Goal: Information Seeking & Learning: Learn about a topic

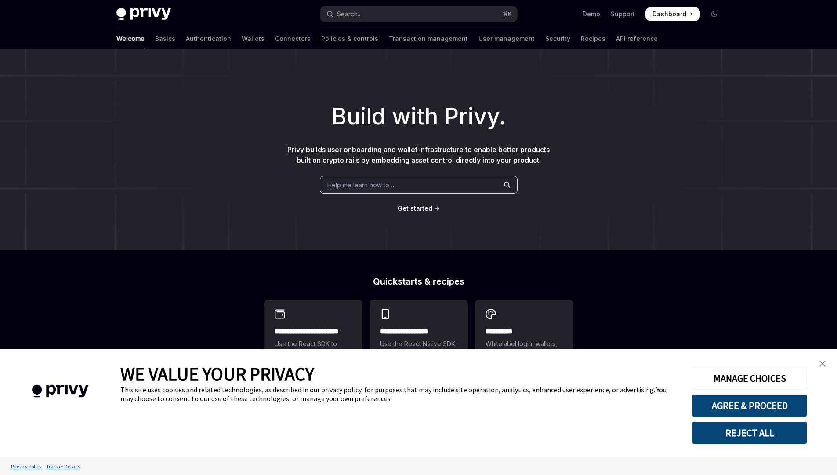
type textarea "*"
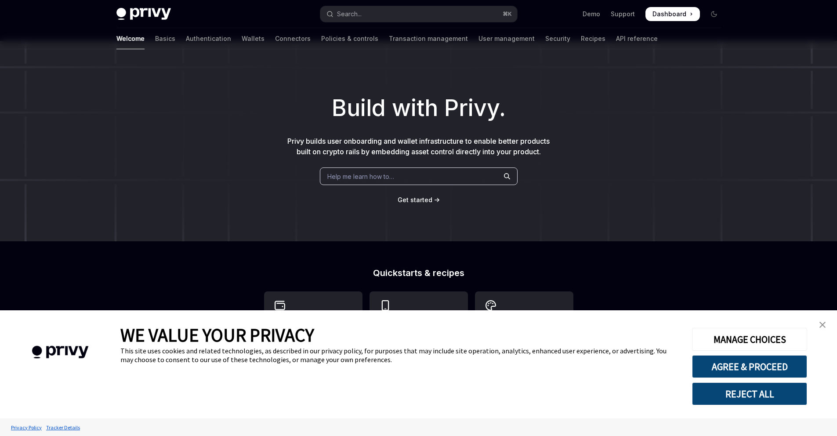
scroll to position [73, 0]
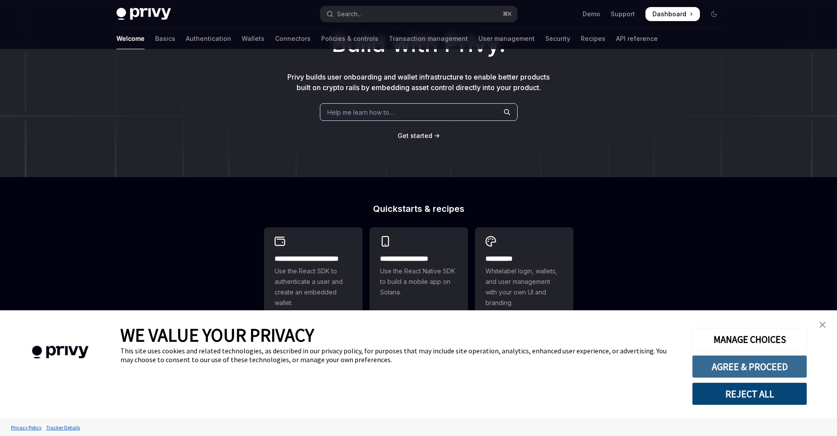
click at [724, 364] on button "AGREE & PROCEED" at bounding box center [749, 366] width 115 height 23
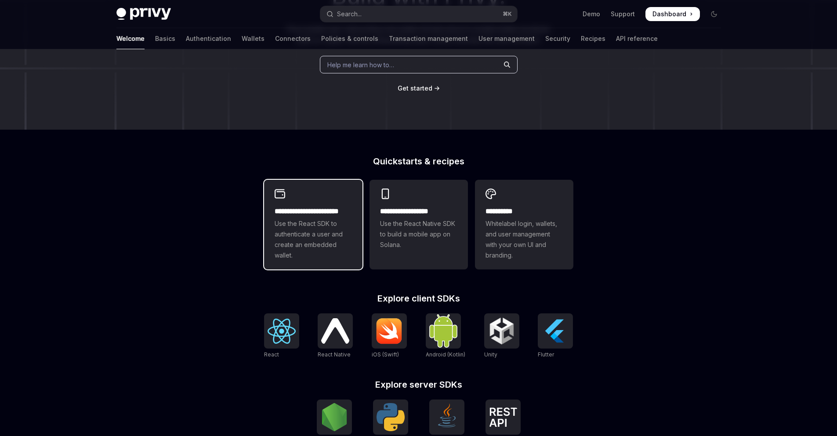
scroll to position [118, 0]
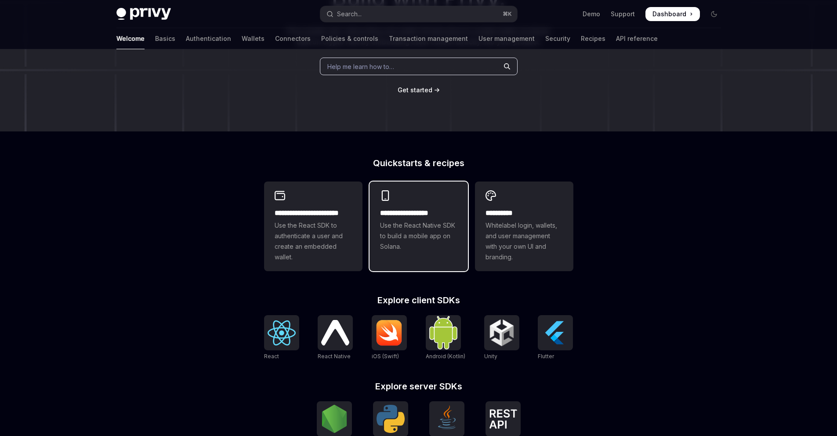
click at [404, 260] on div "**********" at bounding box center [419, 221] width 98 height 79
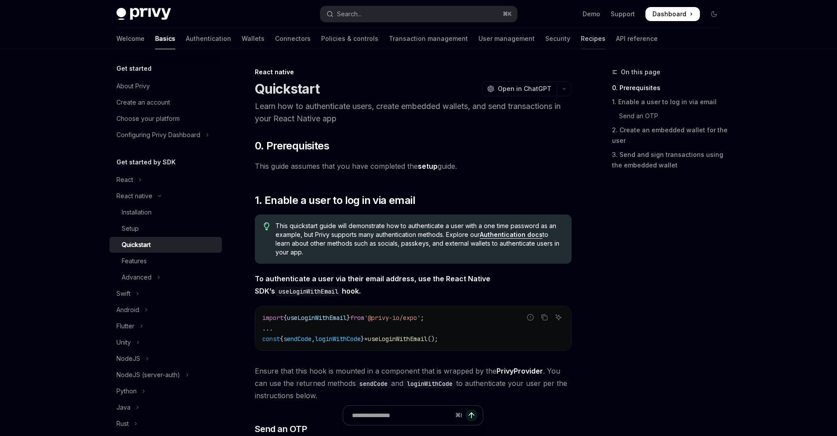
click at [581, 37] on link "Recipes" at bounding box center [593, 38] width 25 height 21
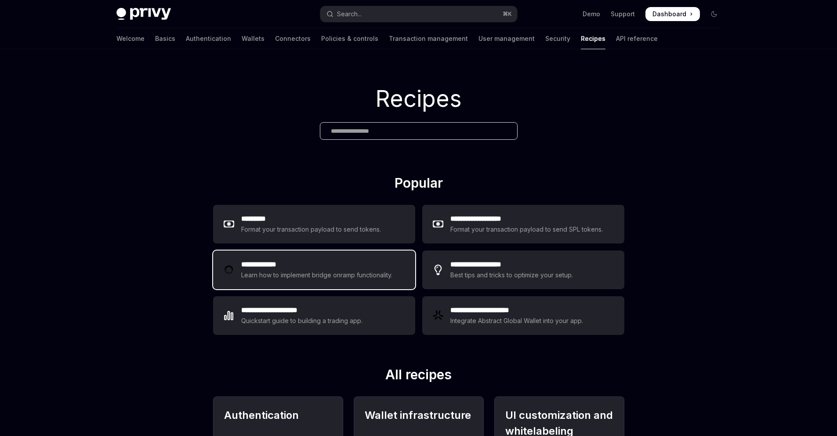
click at [275, 267] on h2 "**********" at bounding box center [318, 264] width 154 height 11
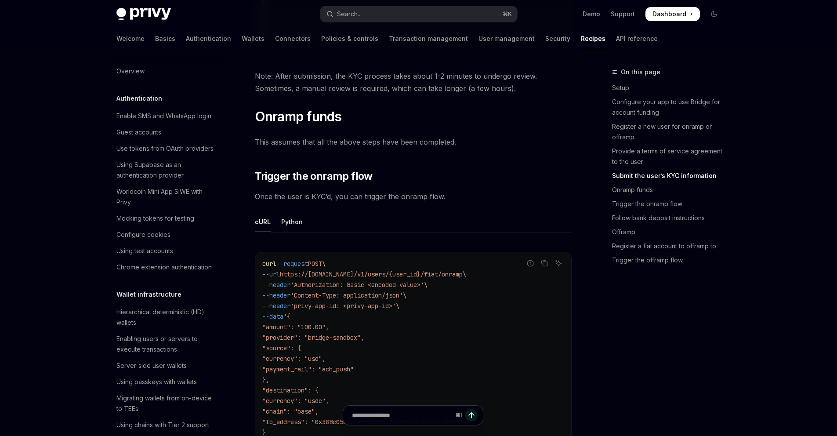
scroll to position [703, 0]
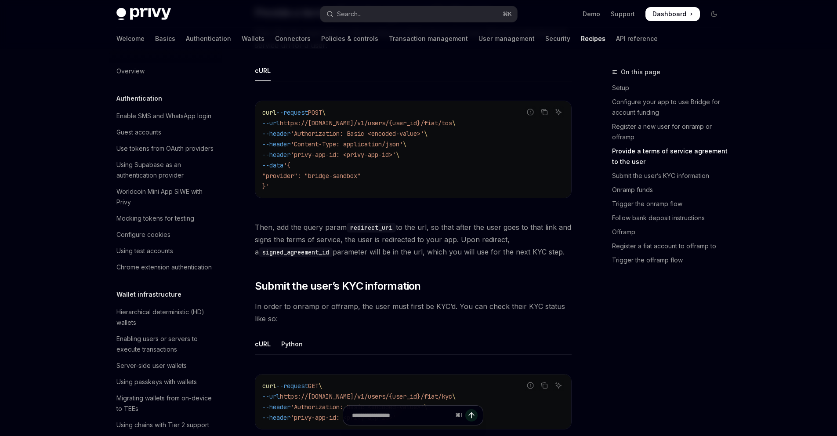
click at [581, 39] on link "Recipes" at bounding box center [593, 38] width 25 height 21
type textarea "*"
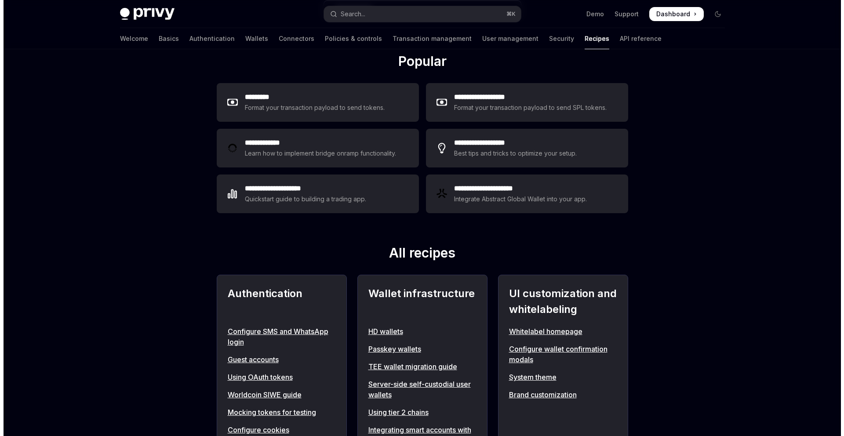
scroll to position [115, 0]
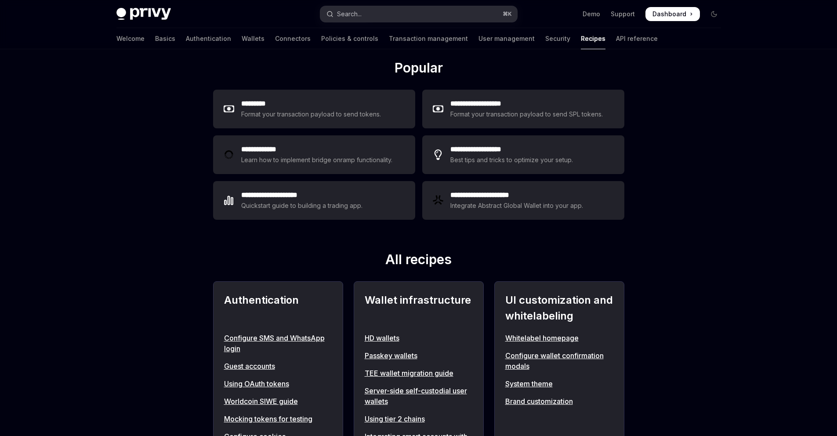
click at [351, 12] on div "Search..." at bounding box center [349, 14] width 25 height 11
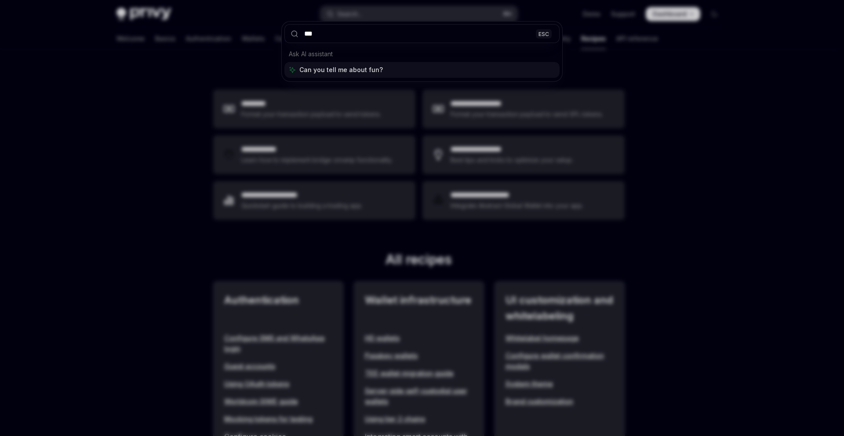
type input "****"
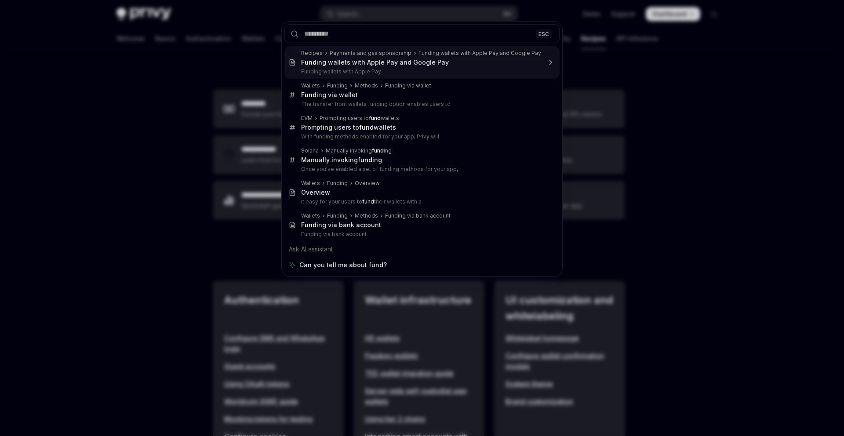
type textarea "*"
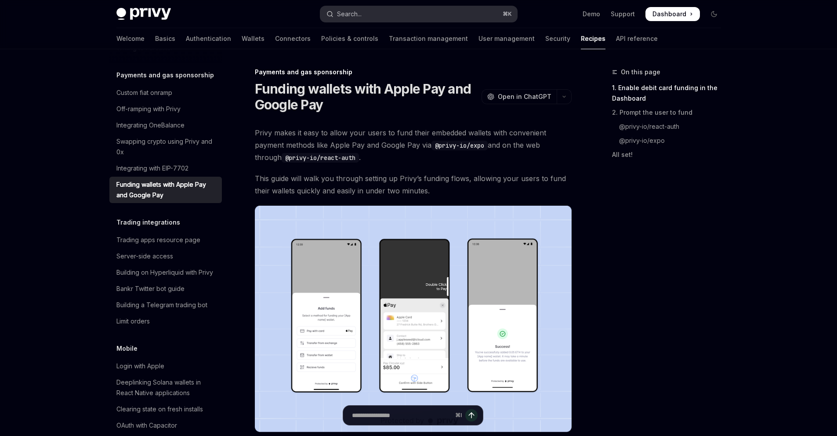
click at [346, 14] on div "Search..." at bounding box center [349, 14] width 25 height 11
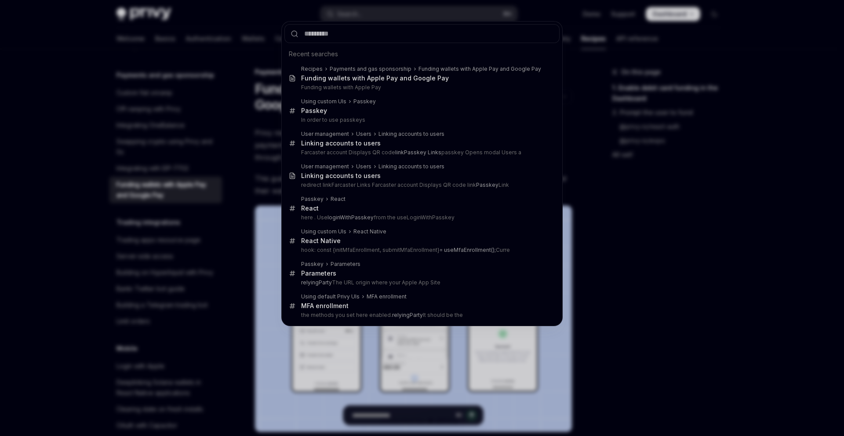
click at [204, 32] on div "Recent searches Recipes Payments and gas sponsorship Funding wallets with Apple…" at bounding box center [422, 218] width 844 height 436
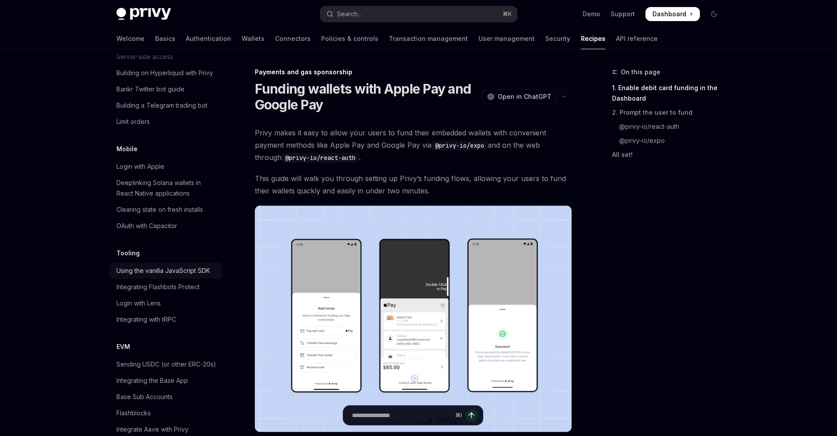
scroll to position [1036, 0]
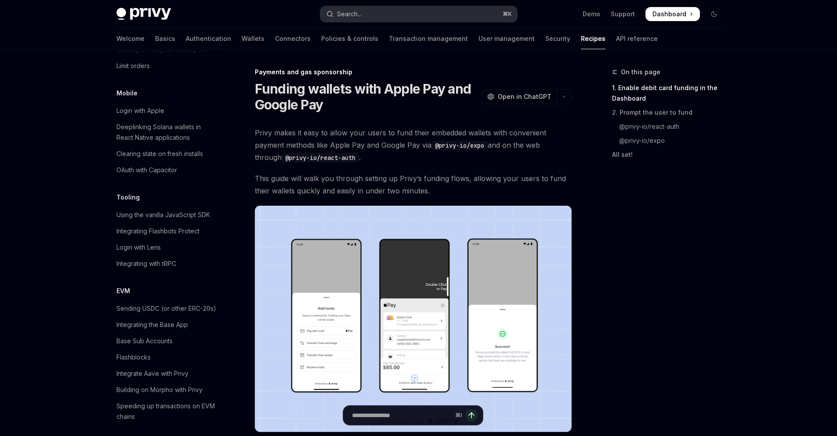
click at [352, 14] on div "Search..." at bounding box center [349, 14] width 25 height 11
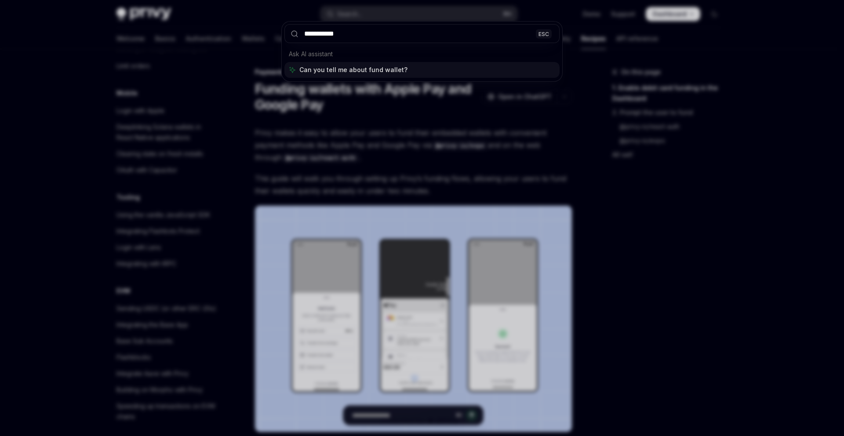
type input "**********"
type textarea "*"
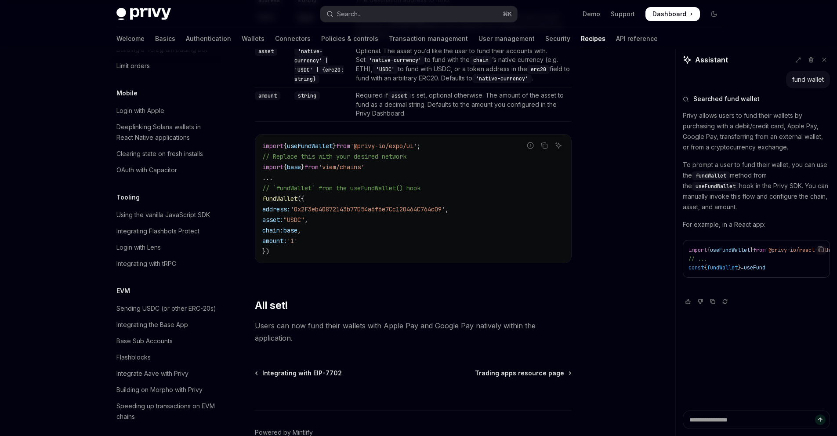
scroll to position [1068, 0]
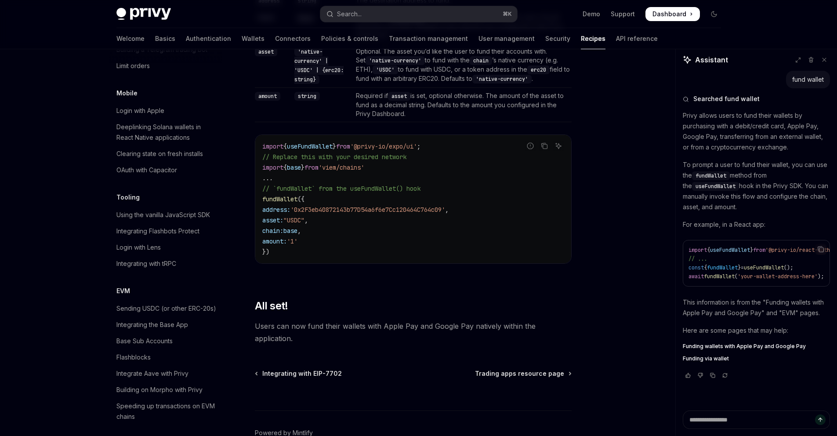
type textarea "*"
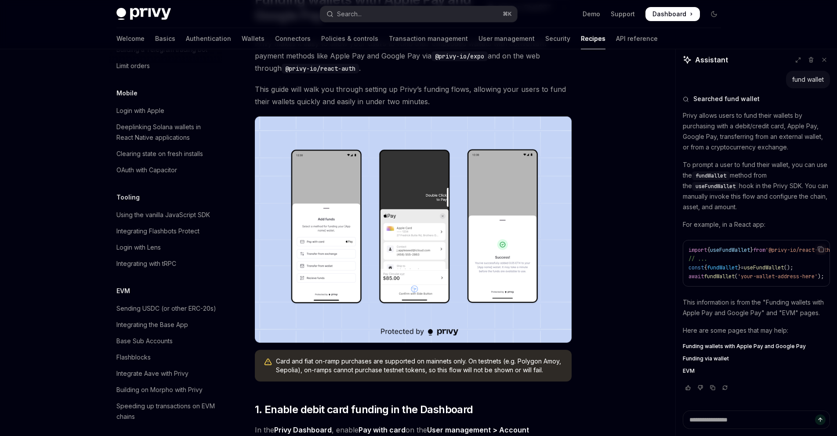
scroll to position [0, 0]
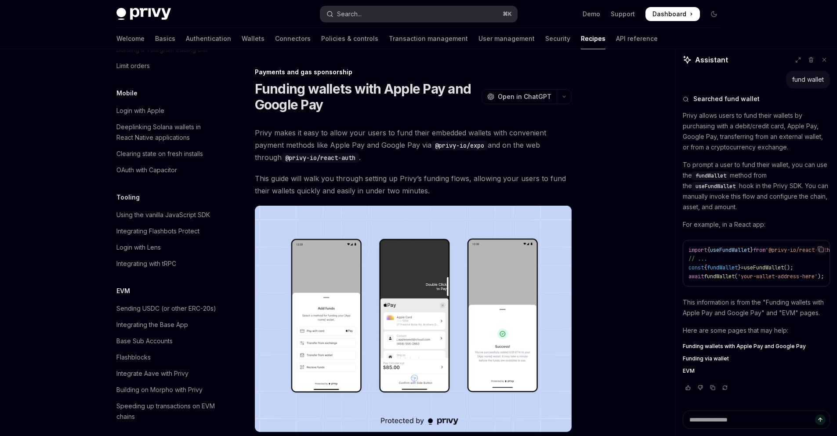
click at [338, 14] on div "Search..." at bounding box center [349, 14] width 25 height 11
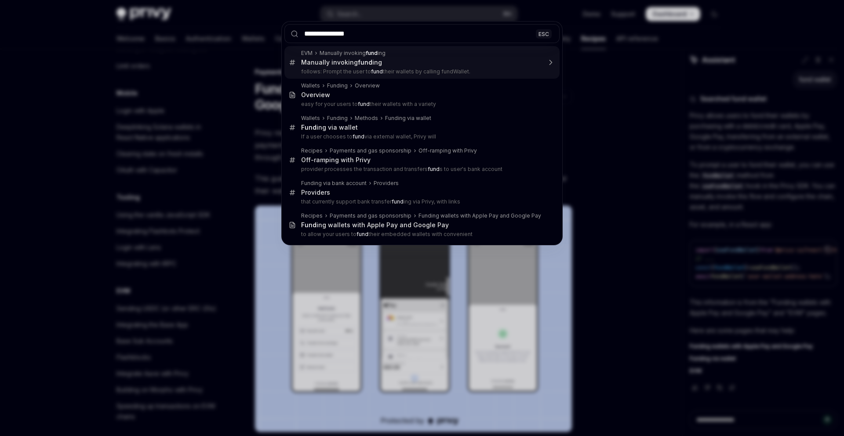
type input "**********"
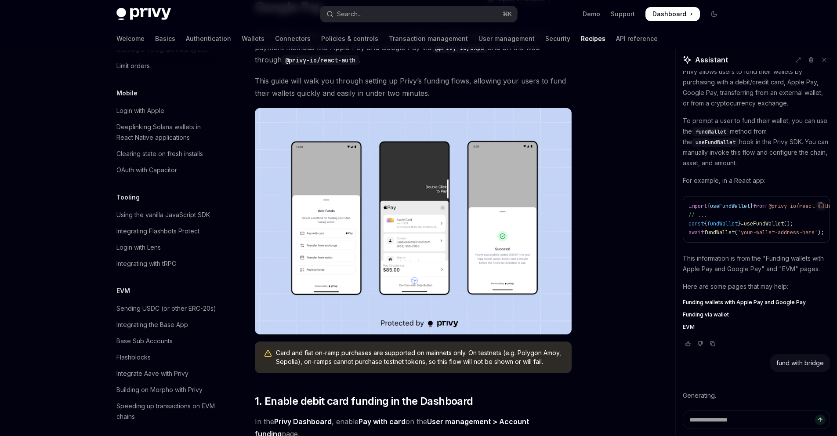
scroll to position [145, 0]
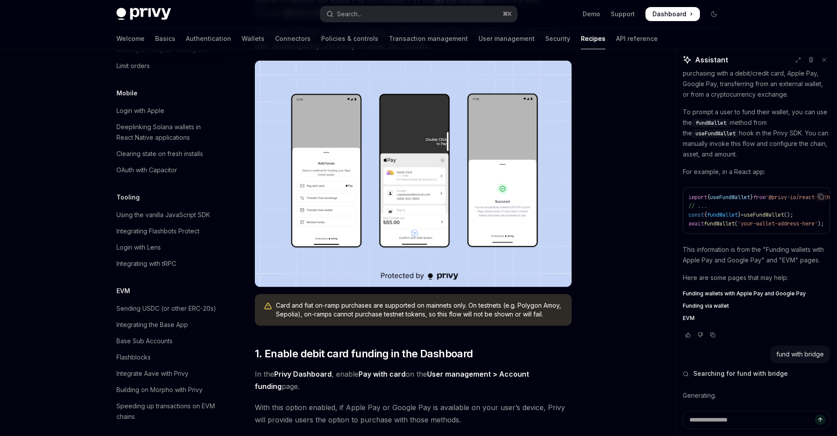
type textarea "*"
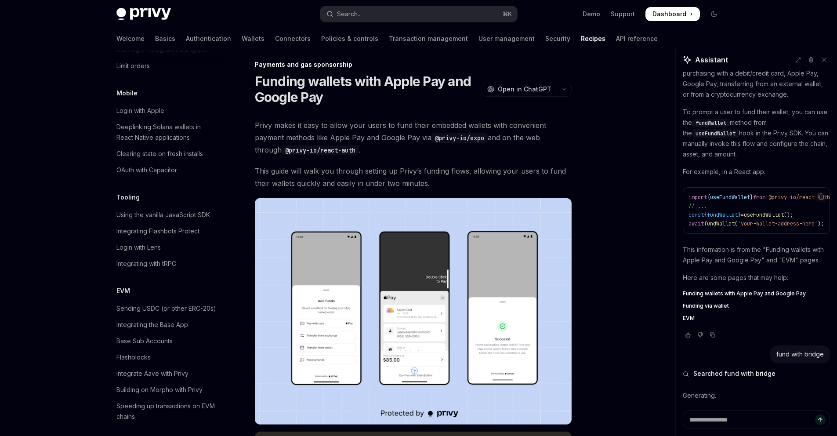
scroll to position [0, 0]
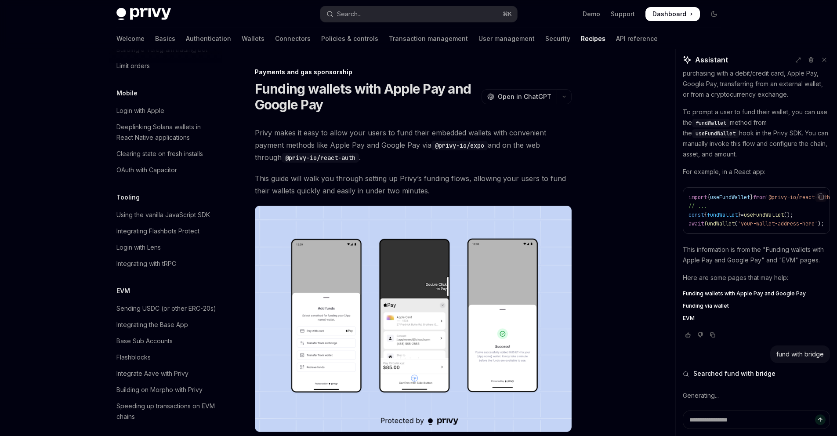
click at [317, 300] on img at bounding box center [413, 319] width 317 height 226
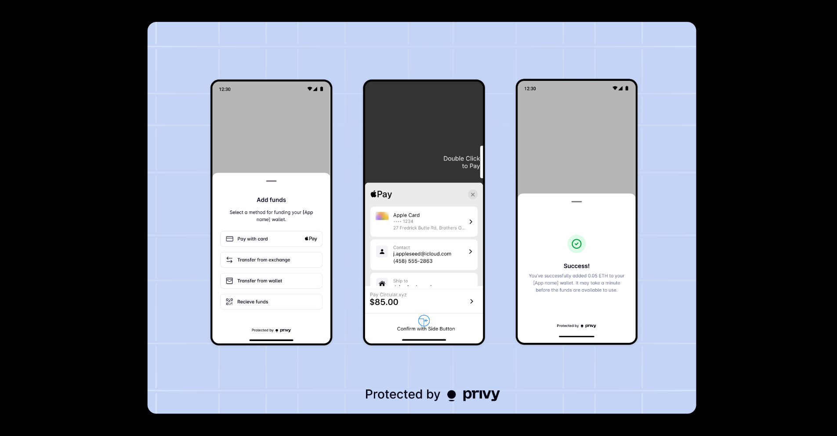
scroll to position [262, 0]
click at [413, 66] on img at bounding box center [421, 218] width 549 height 392
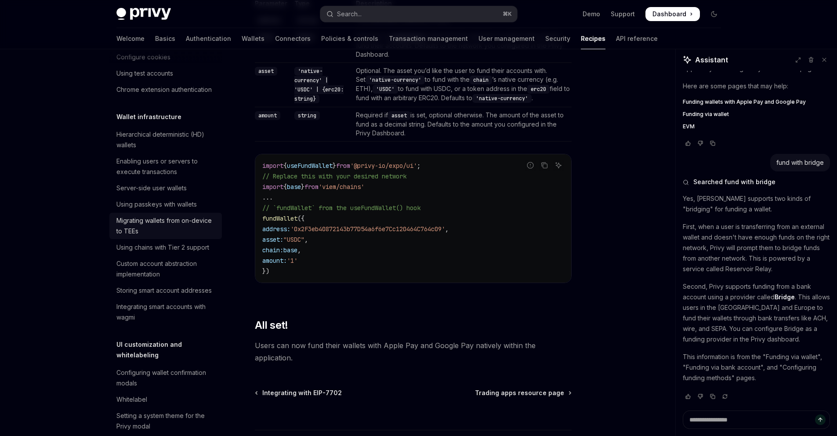
scroll to position [0, 0]
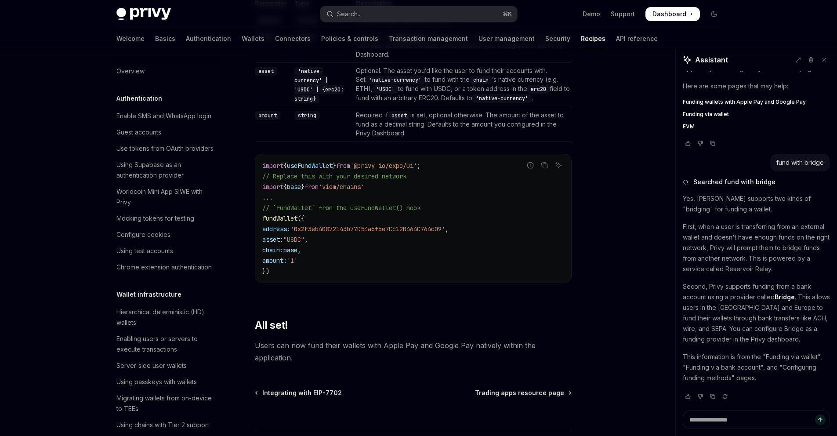
click at [581, 37] on link "Recipes" at bounding box center [593, 38] width 25 height 21
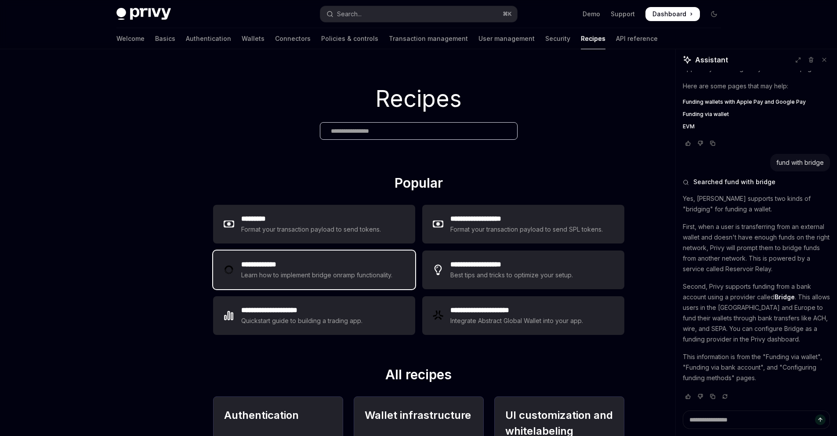
click at [278, 275] on div "Learn how to implement bridge onramp functionality." at bounding box center [318, 275] width 154 height 11
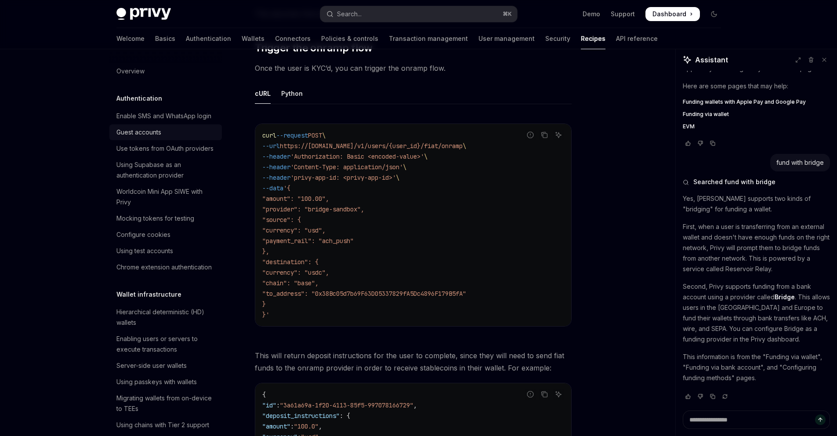
scroll to position [1000, 0]
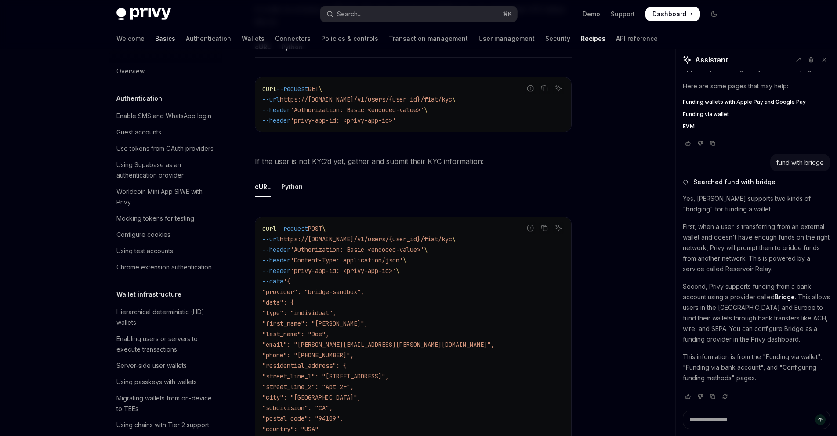
click at [155, 36] on link "Basics" at bounding box center [165, 38] width 20 height 21
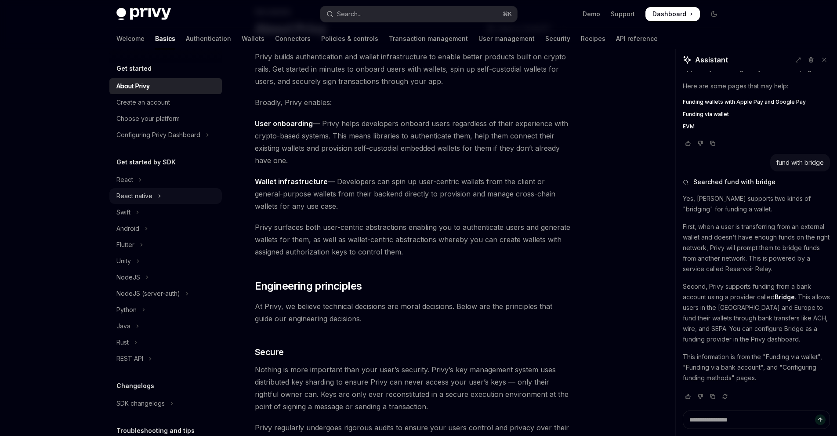
click at [140, 197] on div "React native" at bounding box center [134, 196] width 36 height 11
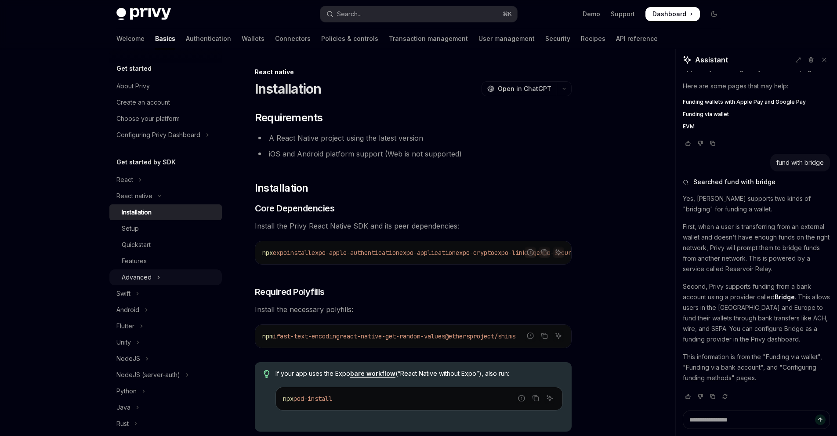
click at [149, 276] on div "Advanced" at bounding box center [137, 277] width 30 height 11
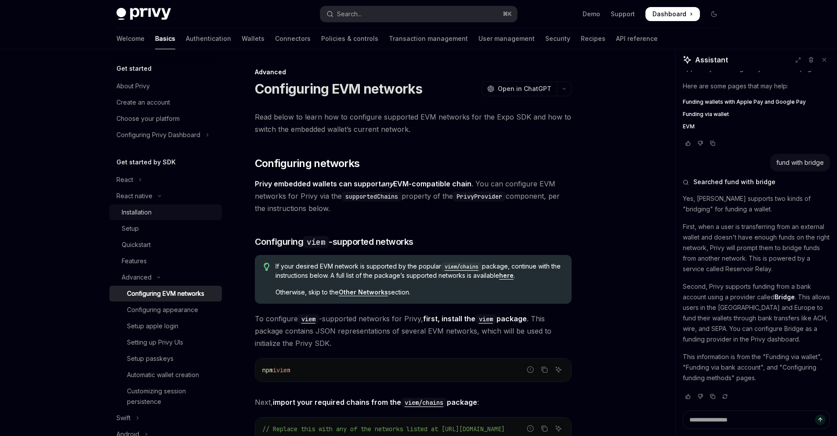
click at [138, 214] on div "Installation" at bounding box center [137, 212] width 30 height 11
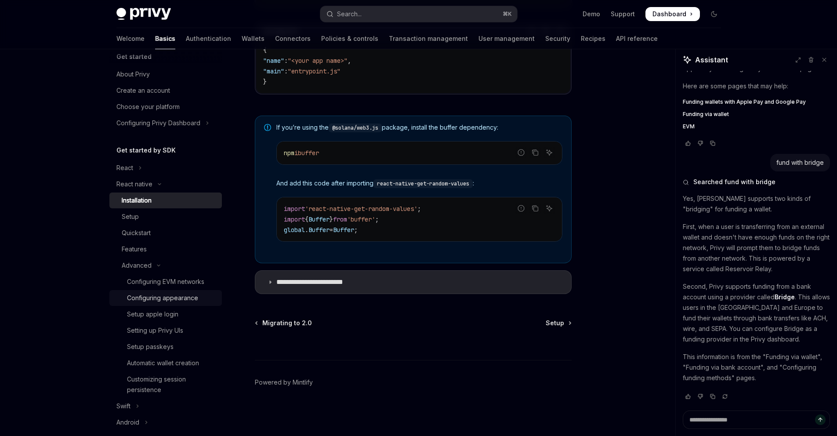
scroll to position [15, 0]
click at [149, 331] on div "Setting up Privy UIs" at bounding box center [155, 328] width 56 height 11
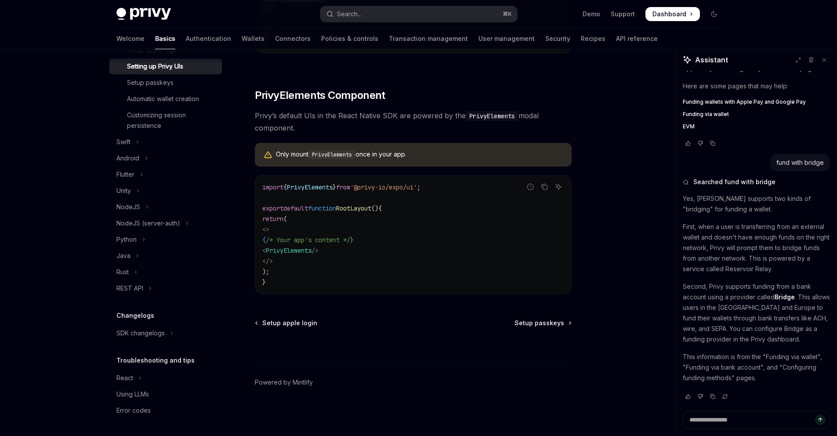
scroll to position [612, 0]
click at [616, 40] on link "API reference" at bounding box center [637, 38] width 42 height 21
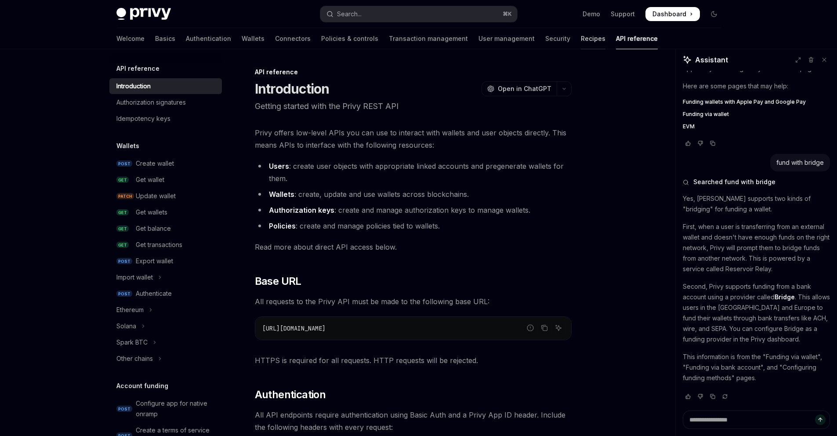
click at [581, 40] on link "Recipes" at bounding box center [593, 38] width 25 height 21
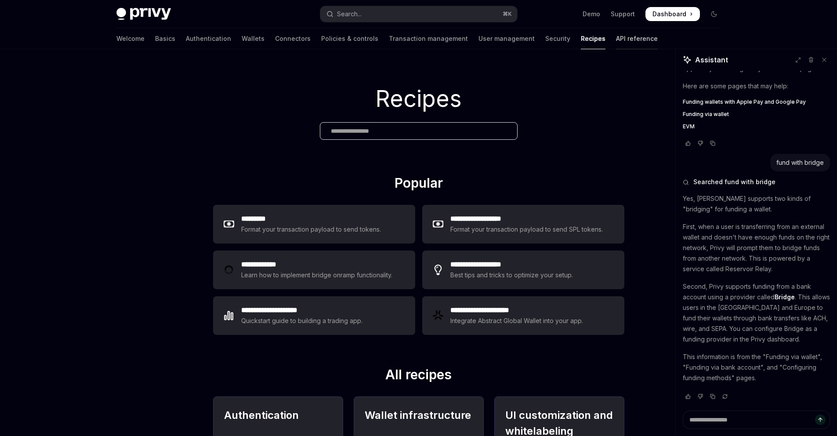
click at [616, 38] on link "API reference" at bounding box center [637, 38] width 42 height 21
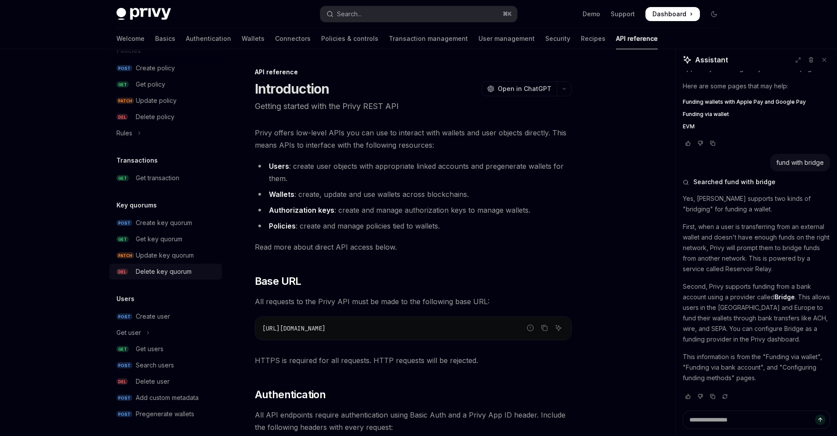
scroll to position [502, 0]
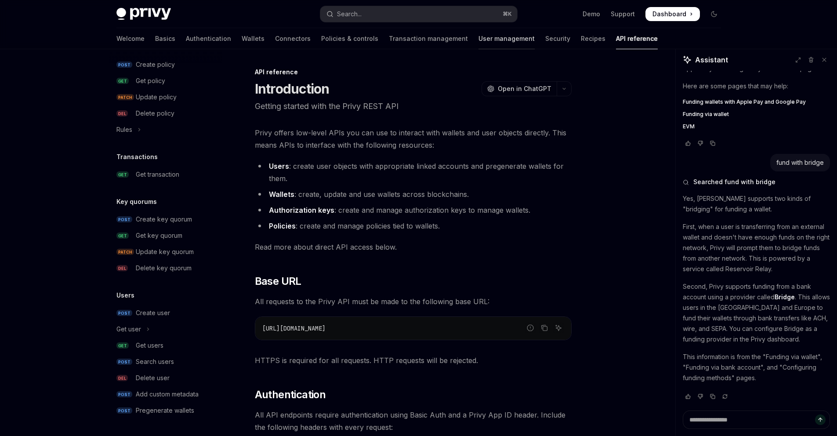
click at [479, 37] on link "User management" at bounding box center [507, 38] width 56 height 21
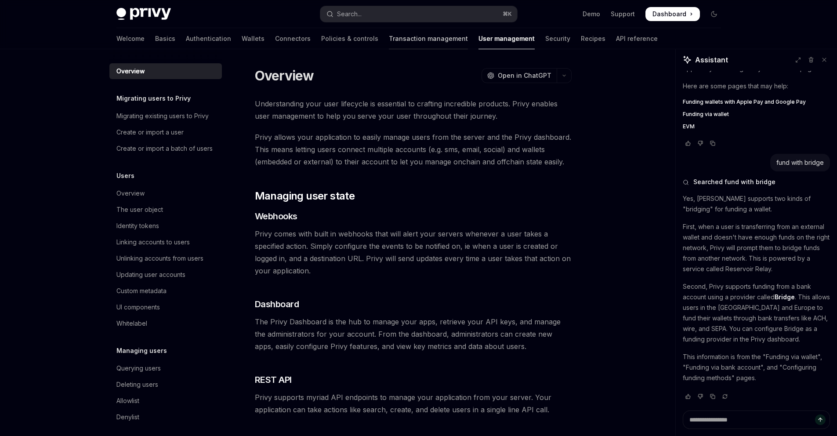
click at [397, 36] on link "Transaction management" at bounding box center [428, 38] width 79 height 21
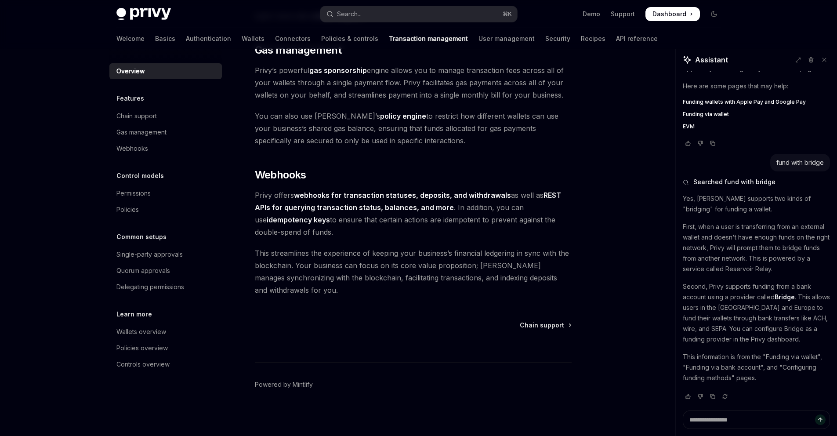
scroll to position [762, 0]
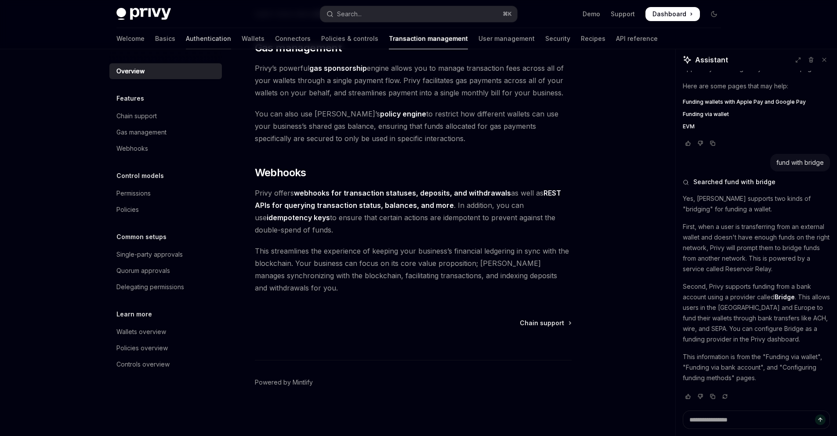
click at [186, 40] on link "Authentication" at bounding box center [208, 38] width 45 height 21
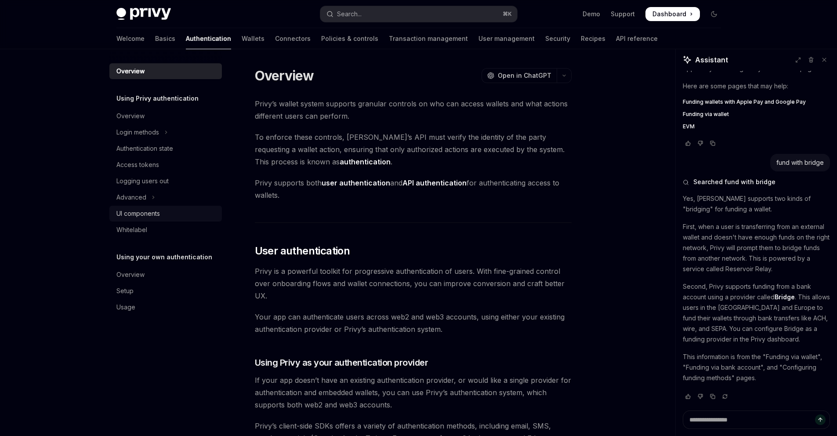
click at [146, 209] on div "UI components" at bounding box center [138, 213] width 44 height 11
type textarea "*"
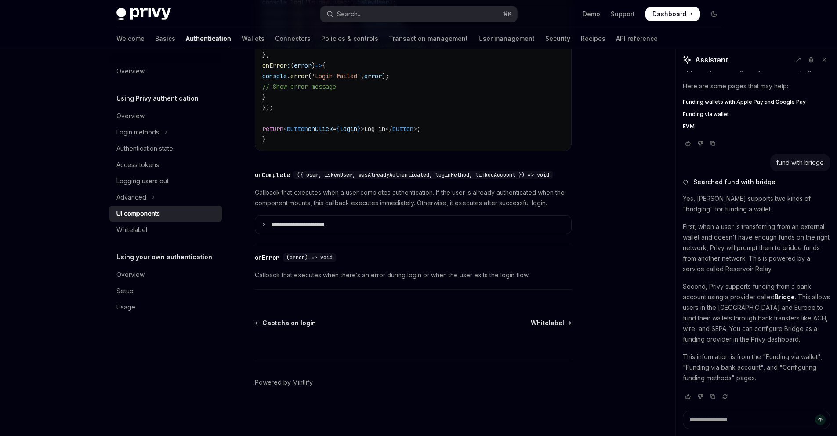
scroll to position [1238, 0]
click at [351, 11] on div "Search..." at bounding box center [349, 14] width 25 height 11
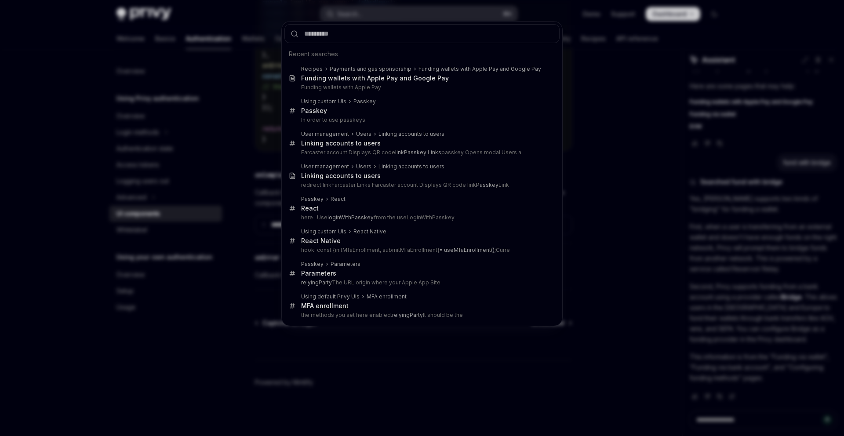
type input "**********"
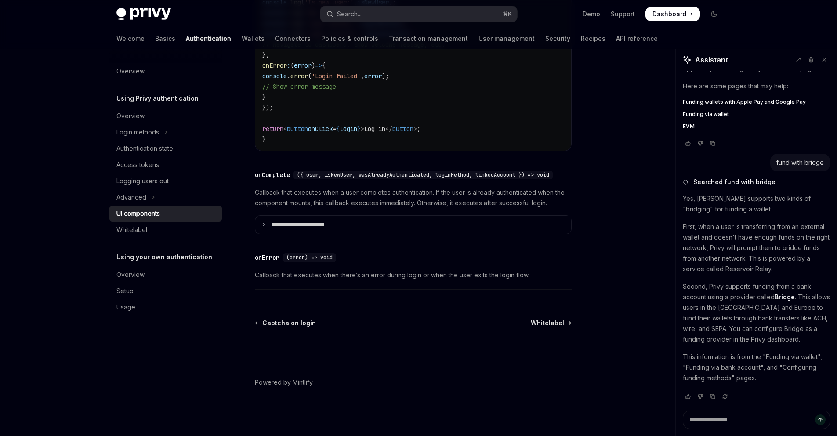
type textarea "*"
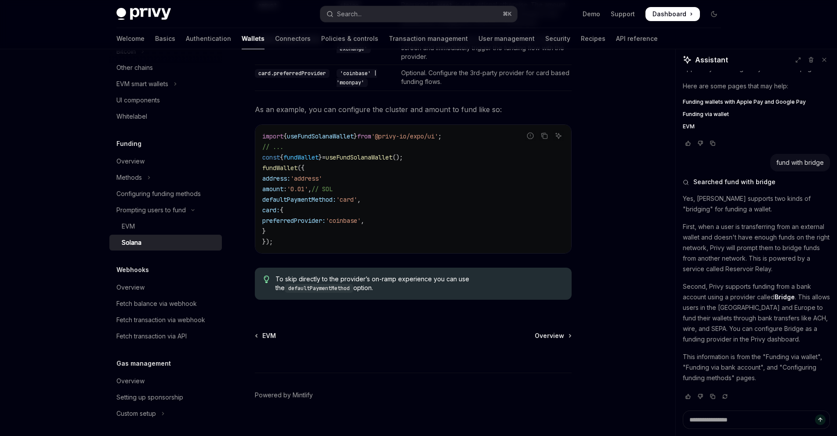
scroll to position [843, 0]
